Goal: Register for event/course

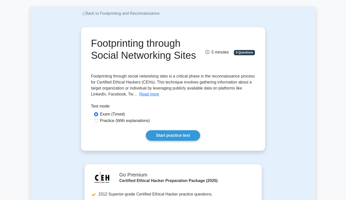
scroll to position [53, 0]
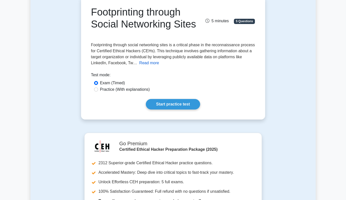
click at [159, 60] on button "Read more" at bounding box center [149, 63] width 20 height 6
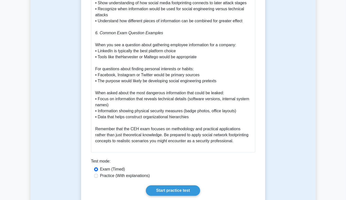
scroll to position [1004, 0]
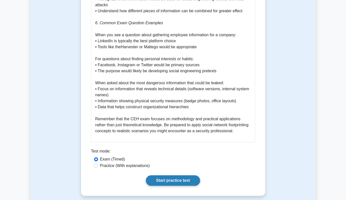
click at [184, 175] on link "Start practice test" at bounding box center [173, 180] width 54 height 11
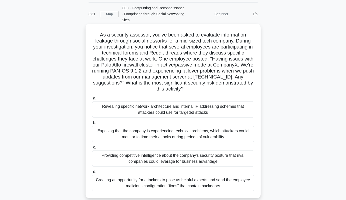
scroll to position [26, 0]
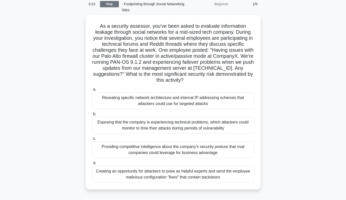
click at [103, 3] on link "Stop" at bounding box center [109, 4] width 19 height 6
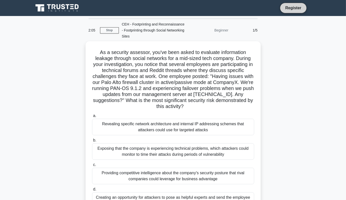
click at [304, 8] on link "Register" at bounding box center [293, 8] width 22 height 6
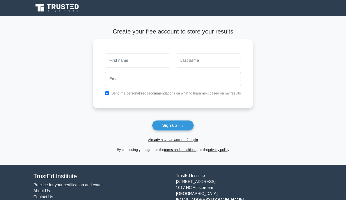
click at [52, 5] on icon at bounding box center [54, 6] width 4 height 5
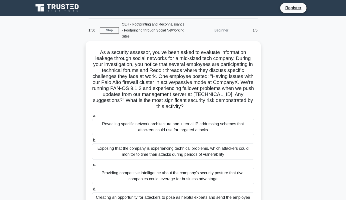
click at [114, 30] on link "Stop" at bounding box center [109, 30] width 19 height 6
click at [304, 8] on link "Register" at bounding box center [293, 8] width 22 height 6
click at [304, 6] on link "Register" at bounding box center [293, 8] width 22 height 6
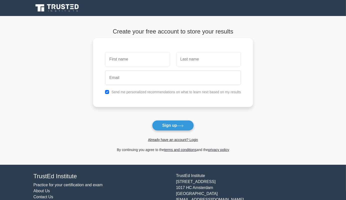
click at [123, 61] on input "text" at bounding box center [137, 59] width 65 height 15
type input "[PERSON_NAME]"
click at [206, 62] on input "text" at bounding box center [208, 59] width 65 height 15
type input "m"
type input "morda"
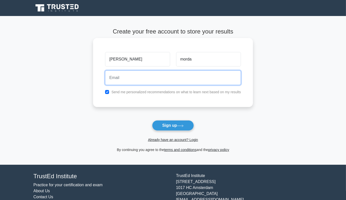
click at [175, 74] on input "email" at bounding box center [173, 78] width 136 height 15
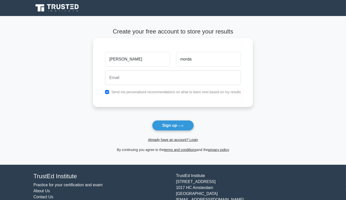
click at [187, 89] on div "Send me personalized recommendations on what to learn next based on my results" at bounding box center [173, 92] width 142 height 6
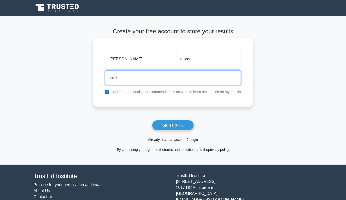
click at [189, 78] on input "email" at bounding box center [173, 78] width 136 height 15
click at [179, 84] on input "[EMAIL_ADDRESS]" at bounding box center [173, 78] width 136 height 15
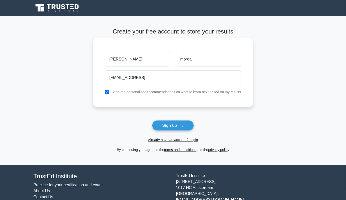
click at [159, 85] on div "[EMAIL_ADDRESS]" at bounding box center [173, 78] width 142 height 19
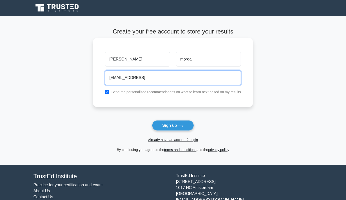
click at [156, 76] on input "[EMAIL_ADDRESS]" at bounding box center [173, 78] width 136 height 15
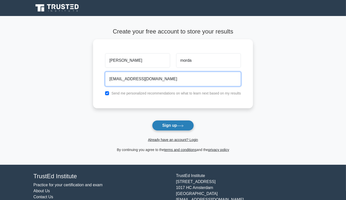
type input "[EMAIL_ADDRESS][DOMAIN_NAME]"
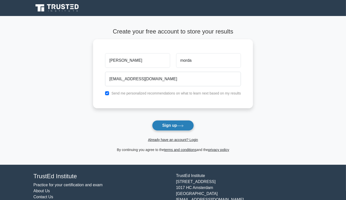
click at [178, 126] on button "Sign up" at bounding box center [173, 125] width 42 height 11
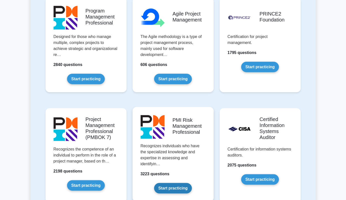
scroll to position [317, 0]
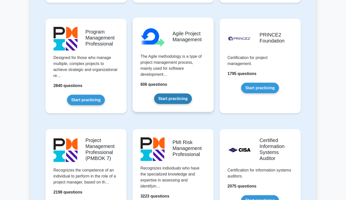
click at [171, 94] on link "Start practicing" at bounding box center [173, 99] width 38 height 11
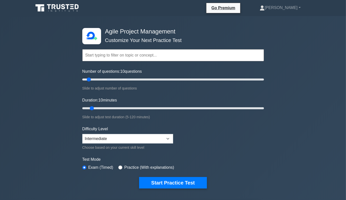
click at [163, 53] on input "text" at bounding box center [173, 55] width 182 height 12
click at [82, 134] on select "Beginner Intermediate Expert" at bounding box center [127, 139] width 91 height 10
select select "beginner"
click option "Beginner" at bounding box center [0, 0] width 0 height 0
click at [93, 78] on input "Number of questions: 15 questions" at bounding box center [173, 80] width 182 height 6
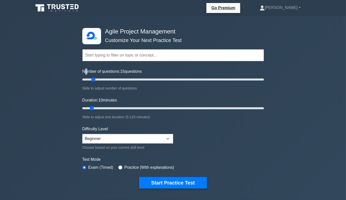
click at [86, 77] on div "Number of questions: 15 questions Slide to adjust number of questions" at bounding box center [173, 80] width 182 height 23
type input "10"
click at [87, 78] on input "Number of questions: 10 questions" at bounding box center [173, 80] width 182 height 6
drag, startPoint x: 92, startPoint y: 107, endPoint x: 95, endPoint y: 107, distance: 3.3
click at [95, 107] on input "Duration: 10 minutes" at bounding box center [173, 108] width 182 height 6
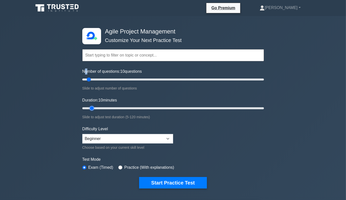
click at [95, 107] on input "Duration: 10 minutes" at bounding box center [173, 108] width 182 height 6
drag, startPoint x: 92, startPoint y: 107, endPoint x: 95, endPoint y: 107, distance: 3.0
click at [95, 107] on input "Duration: 10 minutes" at bounding box center [173, 108] width 182 height 6
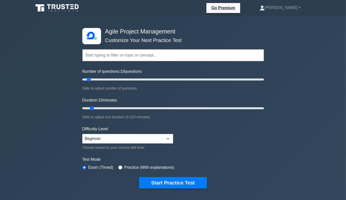
click at [145, 48] on div "Topics Scrum Framework Kanban Methodology Lean Software Development Extreme Pro…" at bounding box center [173, 48] width 182 height 29
click at [146, 53] on input "text" at bounding box center [173, 55] width 182 height 12
click at [126, 56] on input "text" at bounding box center [173, 55] width 182 height 12
click at [238, 8] on link "Go Premium" at bounding box center [223, 8] width 30 height 6
